Goal: Information Seeking & Learning: Learn about a topic

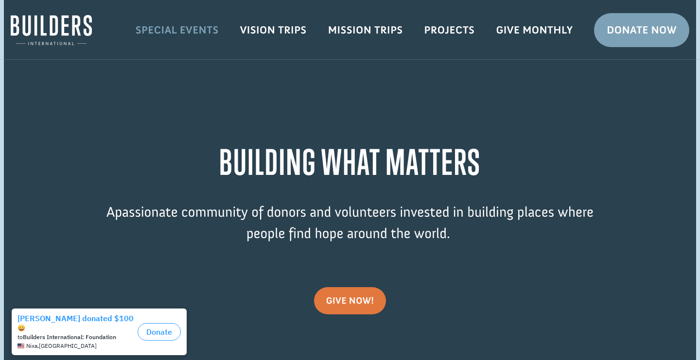
click at [156, 40] on link "Special Events" at bounding box center [177, 30] width 105 height 28
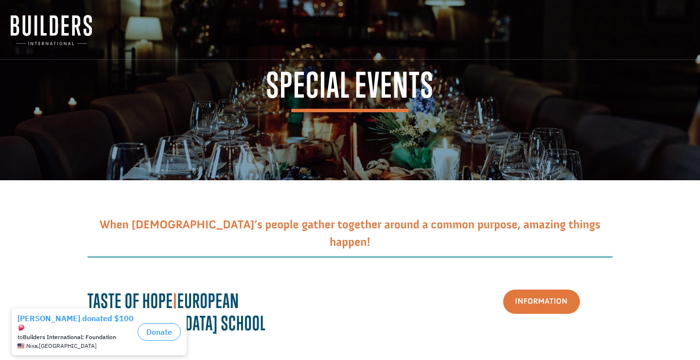
scroll to position [90, 0]
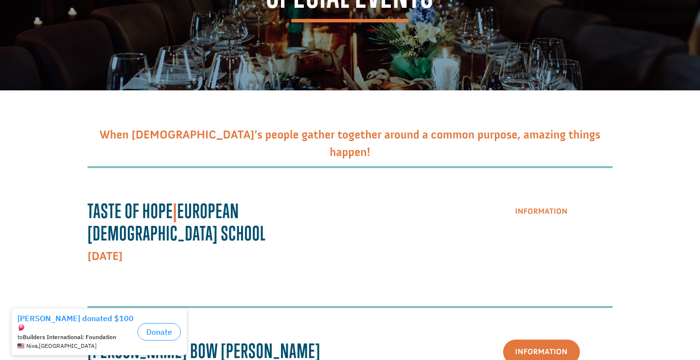
click at [548, 217] on link "Information" at bounding box center [541, 212] width 77 height 25
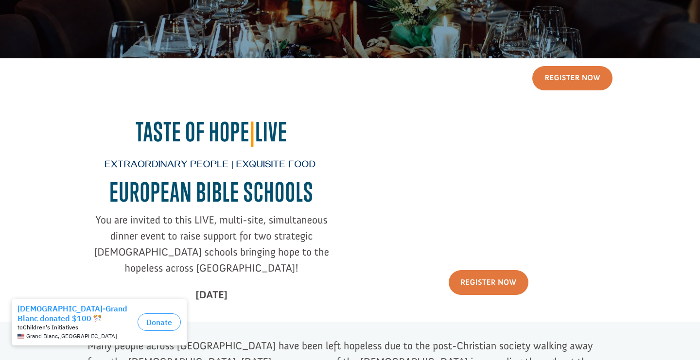
scroll to position [225, 0]
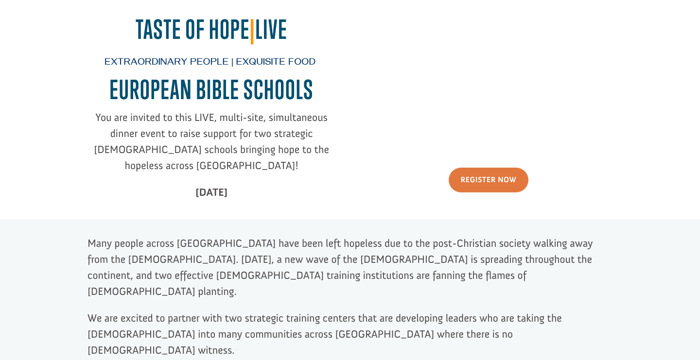
drag, startPoint x: 133, startPoint y: 24, endPoint x: 275, endPoint y: 183, distance: 213.6
click at [275, 183] on div "Taste of Hope | Live Extraordinary People | Exquisite Food EUROPEAN BIBLE SCHOO…" at bounding box center [212, 112] width 248 height 196
copy div "Taste of Hope | Live Extraordinary People | Exquisite Food EUROPEAN BIBLE SCHOO…"
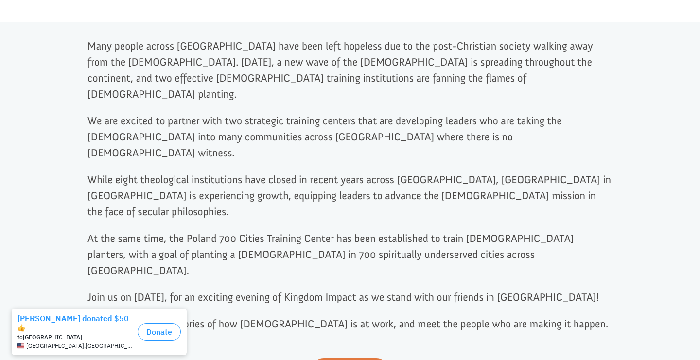
scroll to position [422, 0]
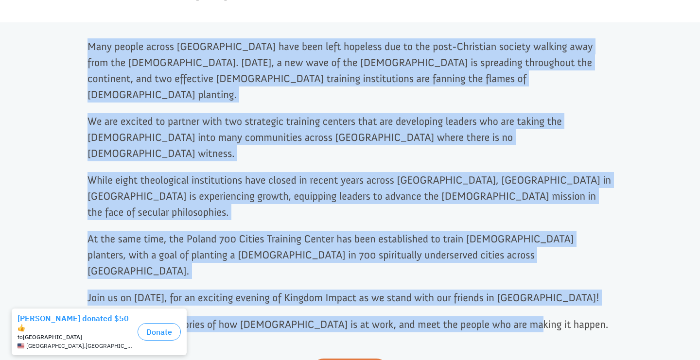
drag, startPoint x: 87, startPoint y: 44, endPoint x: 560, endPoint y: 287, distance: 532.5
click at [560, 287] on div "Many people across [GEOGRAPHIC_DATA] have been left hopeless due to the post-Ch…" at bounding box center [350, 210] width 700 height 376
copy div "Lore ipsumd sitame Consec adip elit sedd eiusmodt inc ut lab etdo-Magnaaliq eni…"
